Goal: Communication & Community: Answer question/provide support

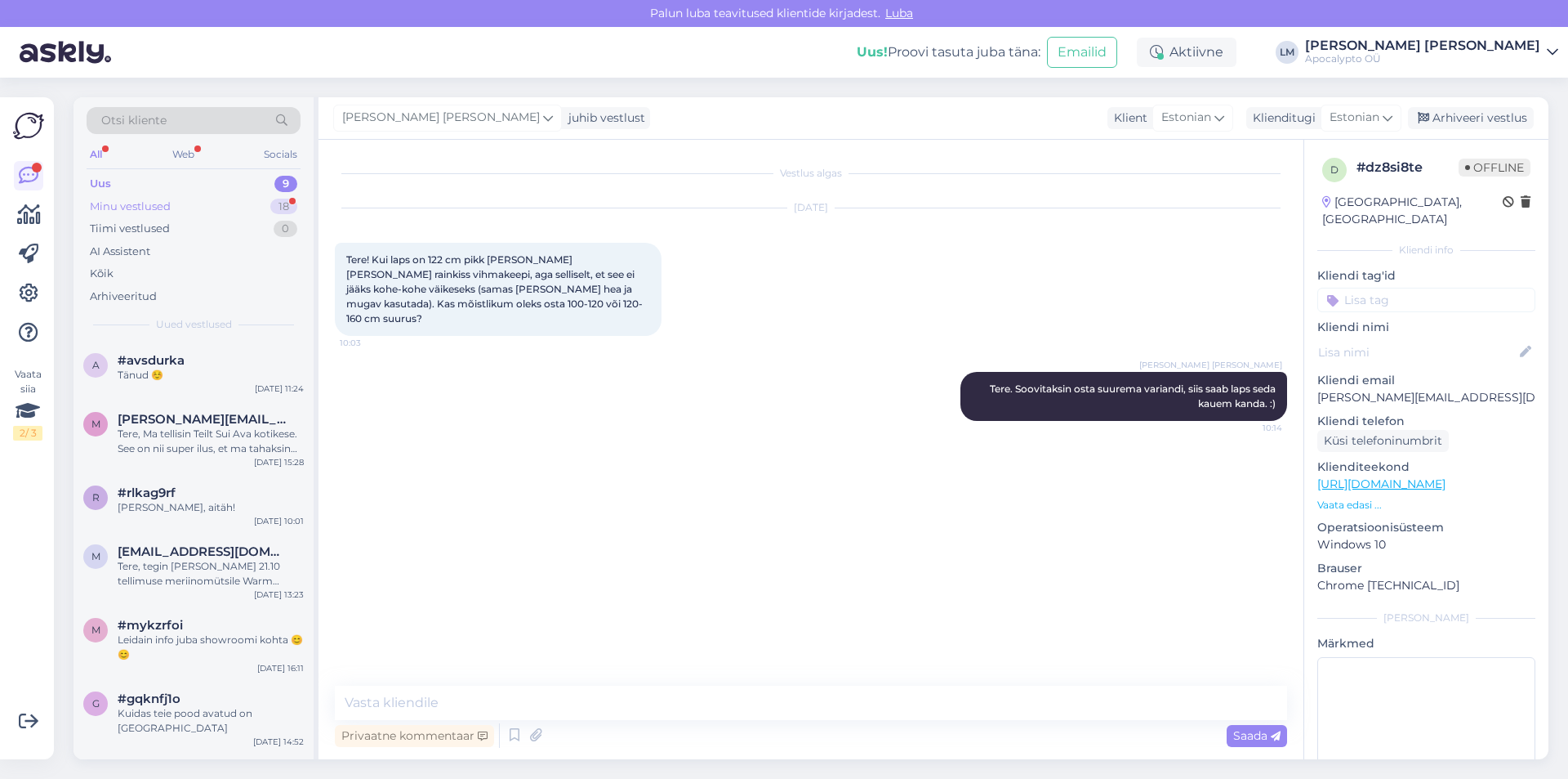
click at [172, 204] on div "Minu vestlused 18" at bounding box center [193, 206] width 214 height 23
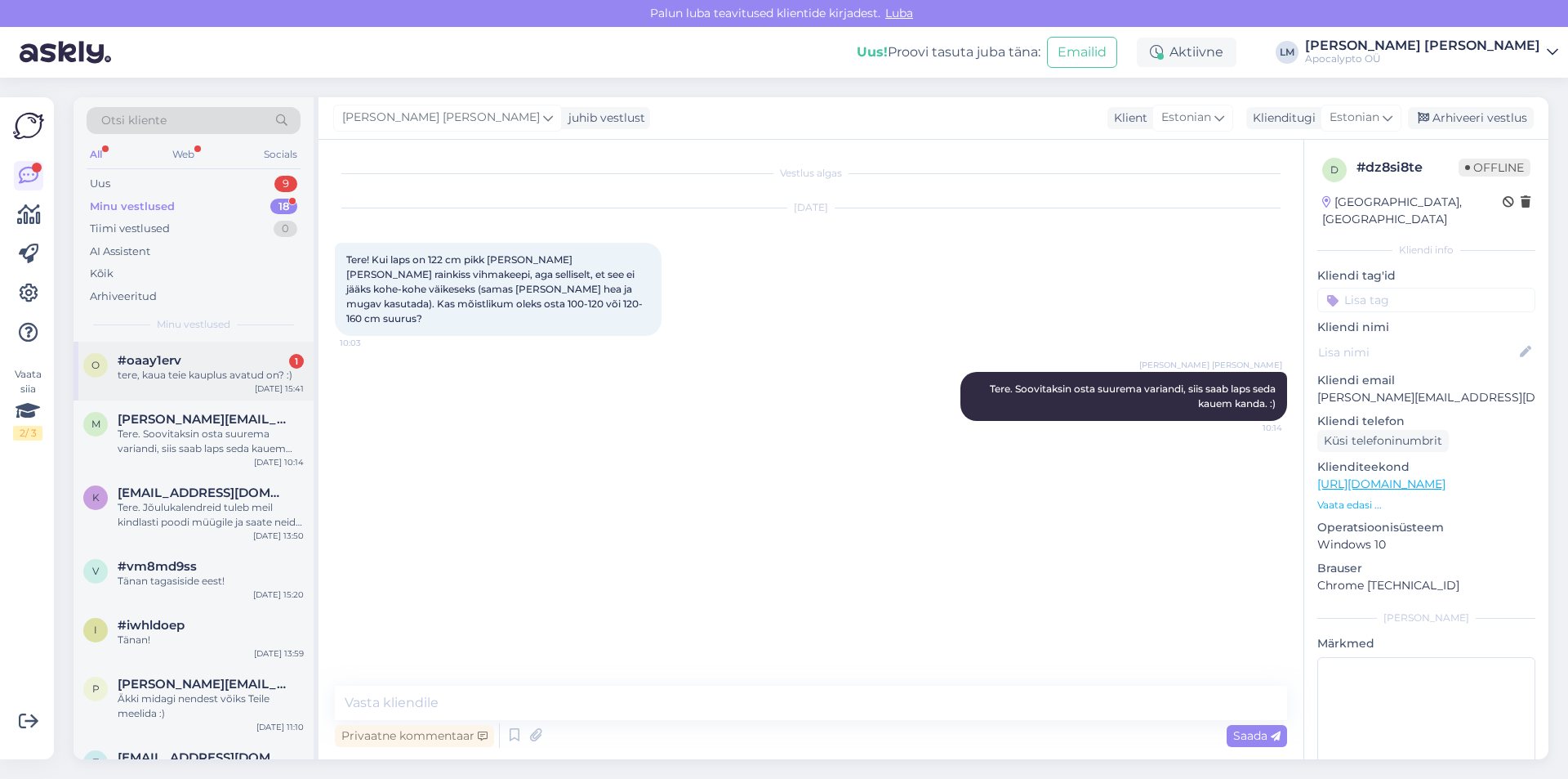
click at [157, 361] on span "#oaay1erv" at bounding box center [150, 360] width 64 height 15
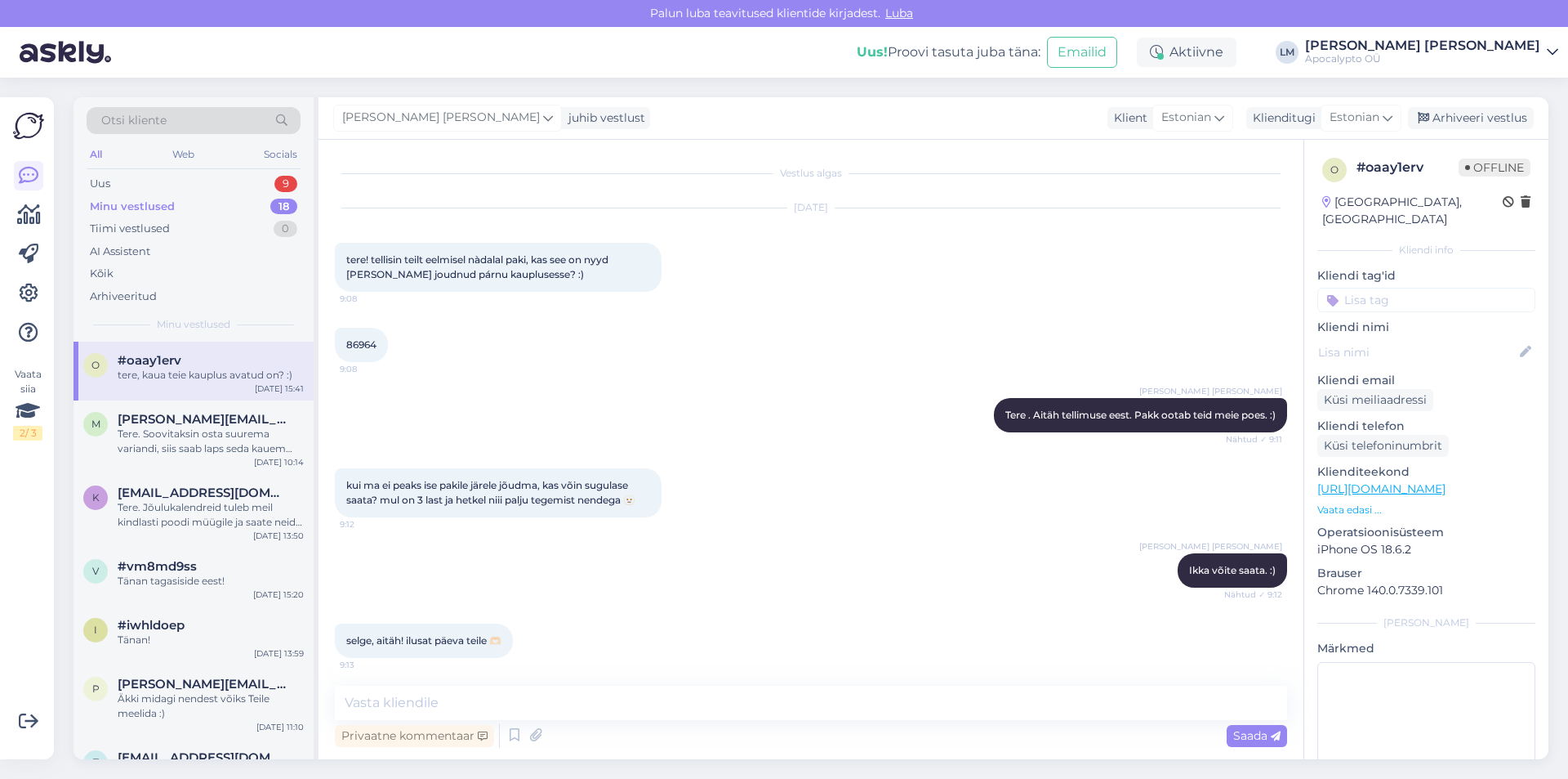
scroll to position [110, 0]
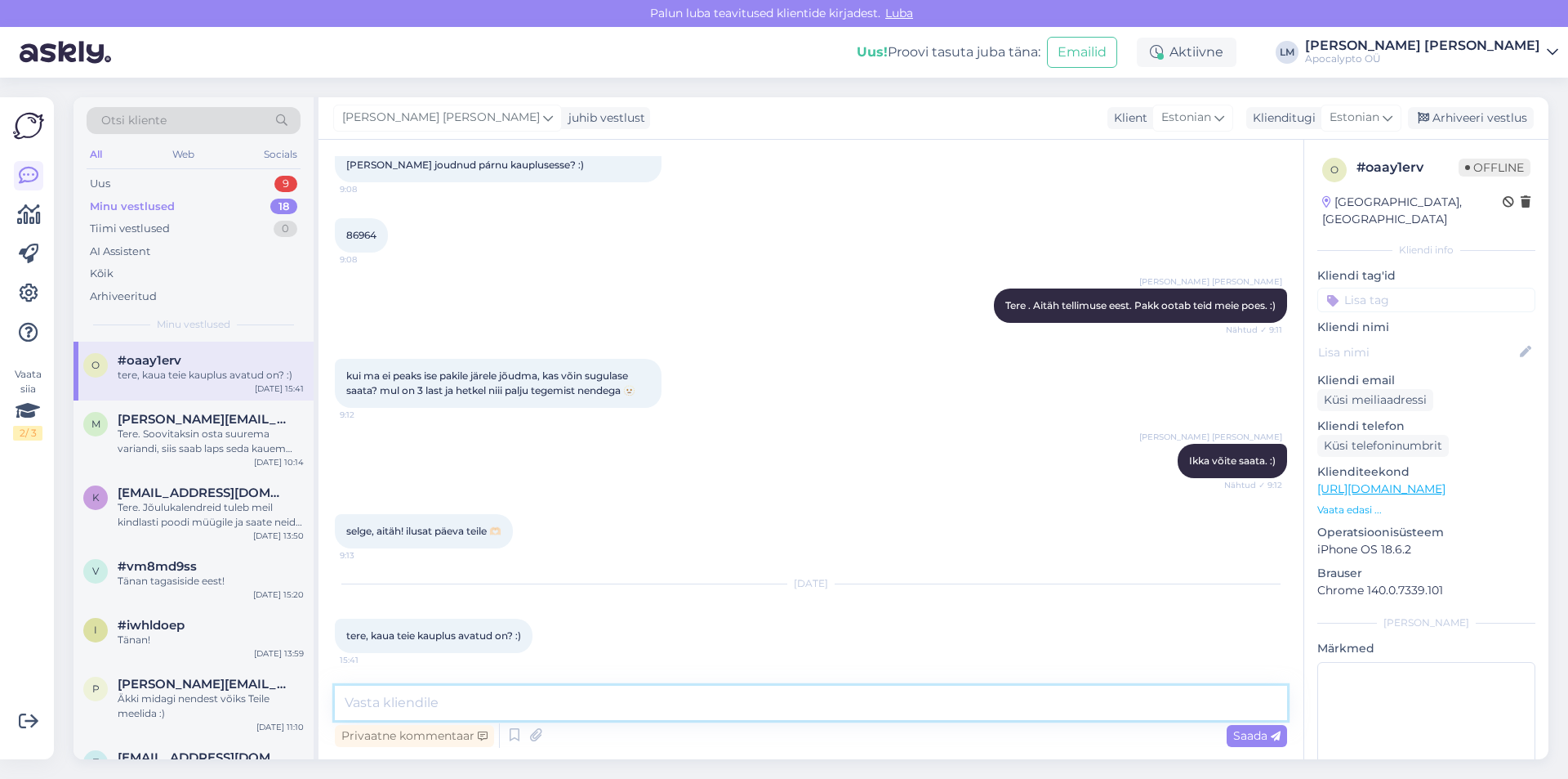
click at [431, 699] on textarea at bounding box center [810, 702] width 952 height 34
type textarea "t"
type textarea "Tere. Oleme avatud kella 16:30-ni."
click at [1250, 725] on div "Saada" at bounding box center [1256, 736] width 61 height 22
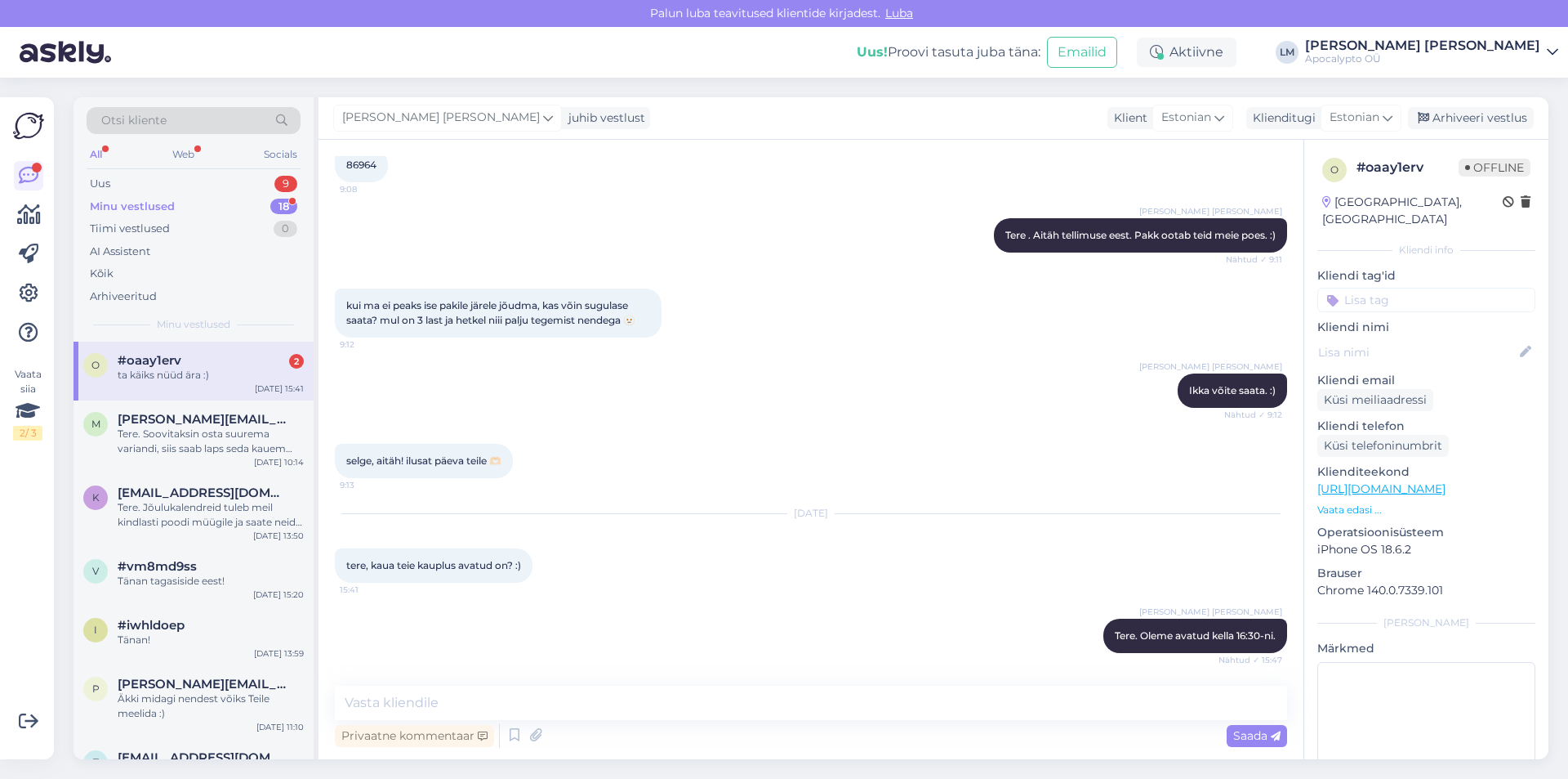
scroll to position [320, 0]
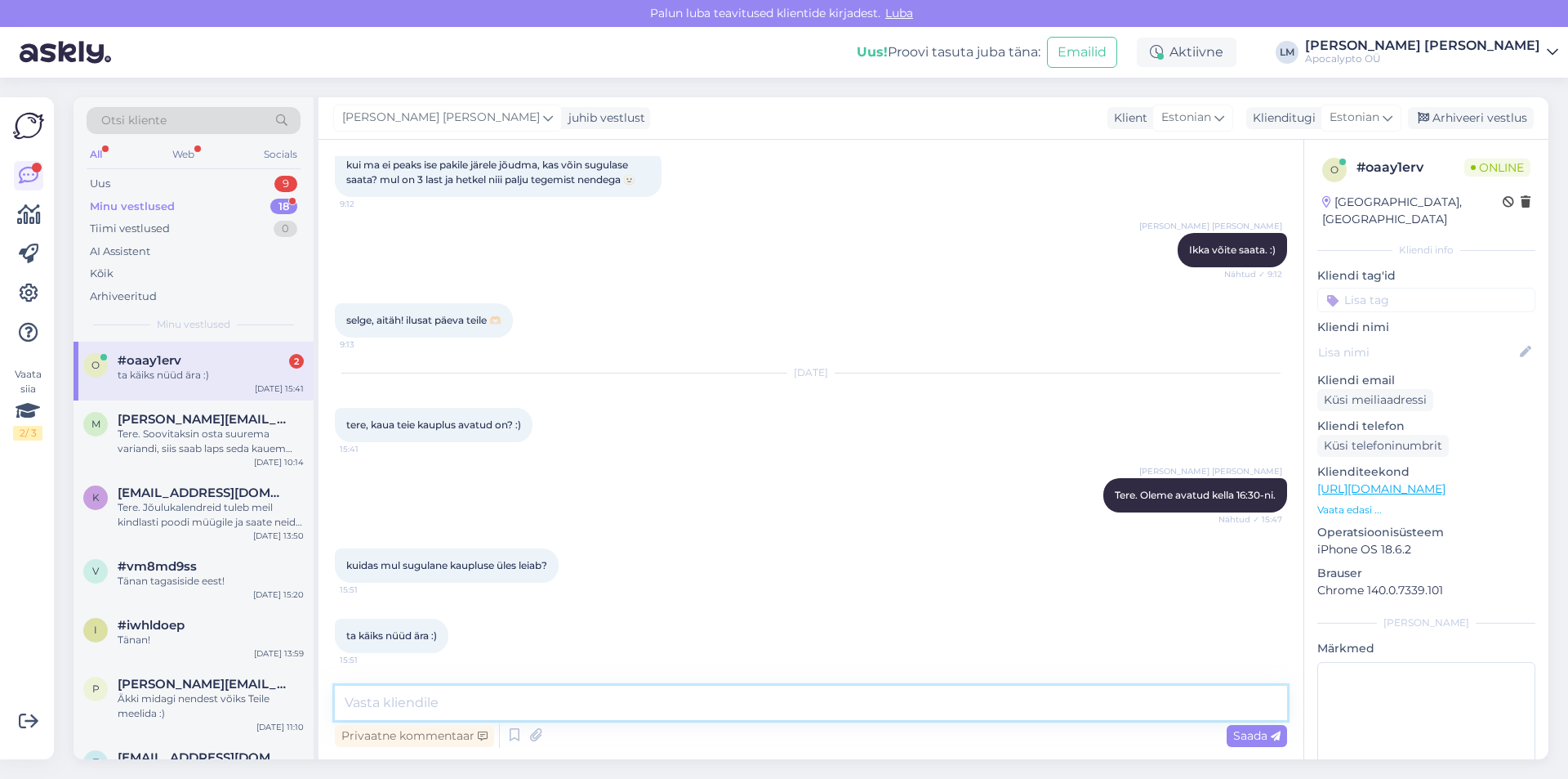
click at [480, 699] on textarea at bounding box center [810, 702] width 952 height 34
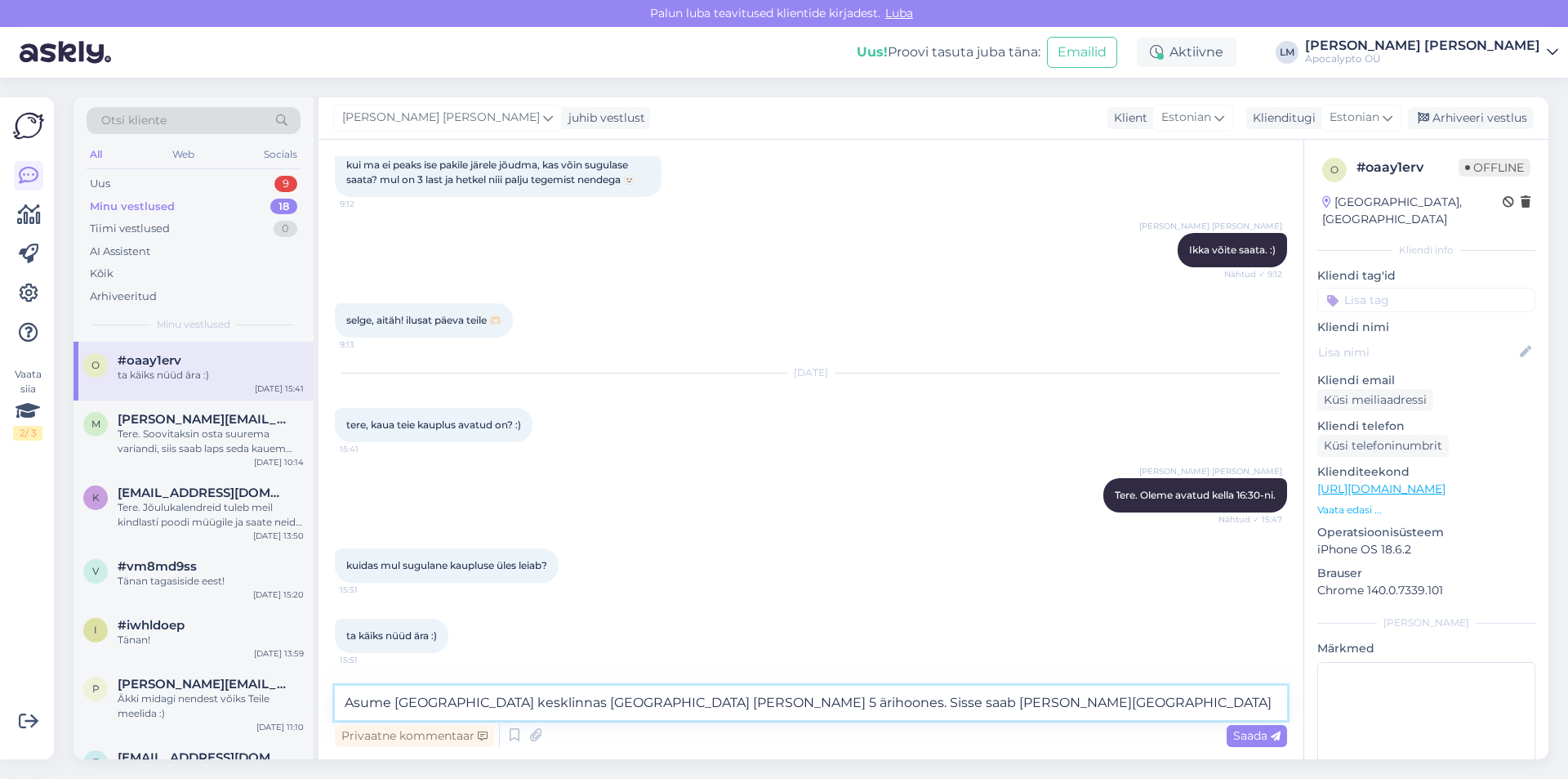
click at [837, 707] on textarea "Asume [GEOGRAPHIC_DATA] kesklinnas [GEOGRAPHIC_DATA] [PERSON_NAME] 5 ärihoones.…" at bounding box center [810, 702] width 952 height 34
drag, startPoint x: 1075, startPoint y: 703, endPoint x: 766, endPoint y: 715, distance: 309.2
click at [766, 715] on textarea "Asume [GEOGRAPHIC_DATA] kesklinnas [GEOGRAPHIC_DATA] [PERSON_NAME] 5 ärihoones.…" at bounding box center [810, 702] width 952 height 34
type textarea "Asume [GEOGRAPHIC_DATA] kesklinnas [GEOGRAPHIC_DATA] [PERSON_NAME] 5 ärihoones."
click at [1244, 738] on span "Saada" at bounding box center [1257, 735] width 48 height 15
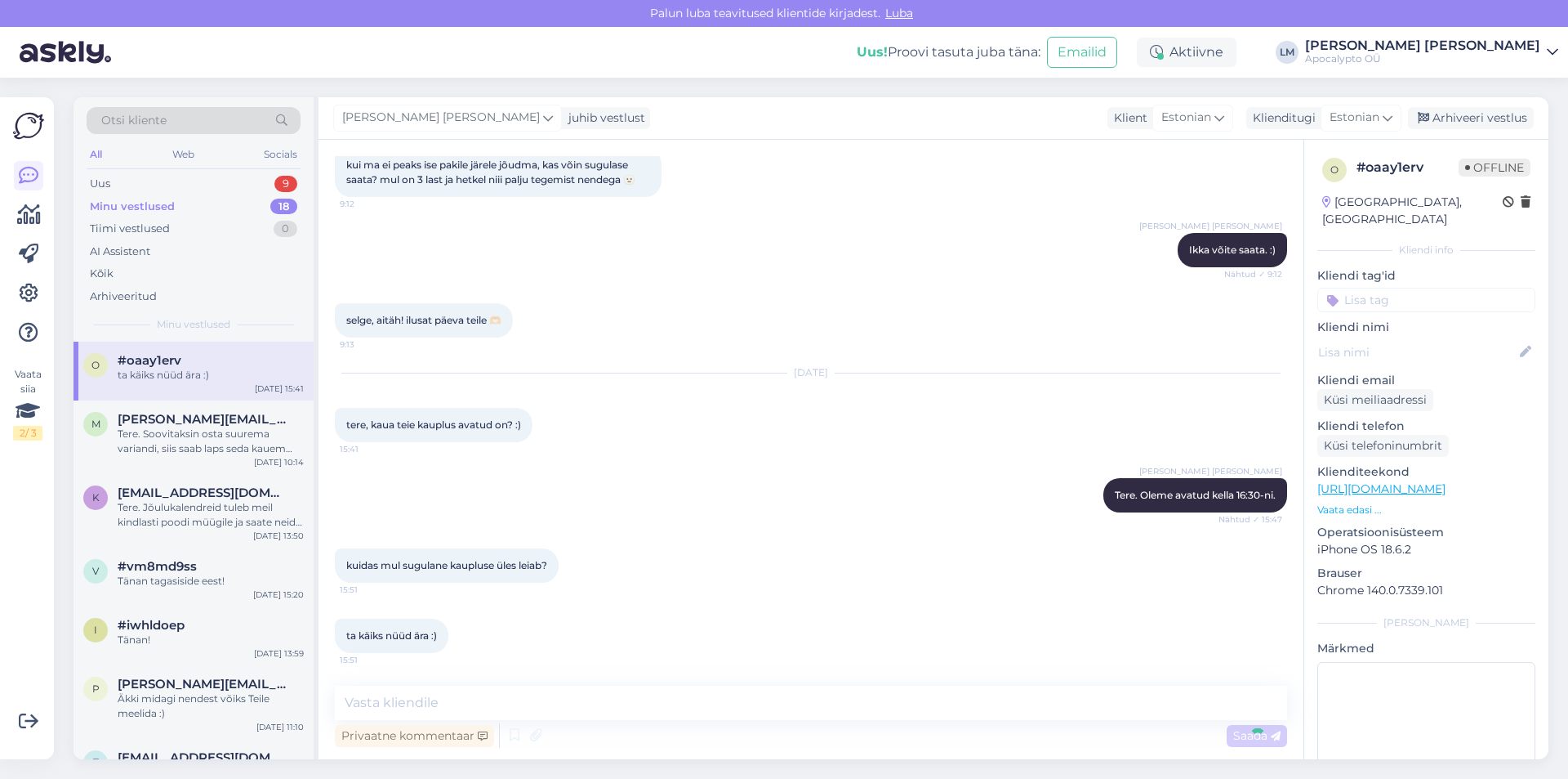
scroll to position [405, 0]
